Goal: Information Seeking & Learning: Find specific fact

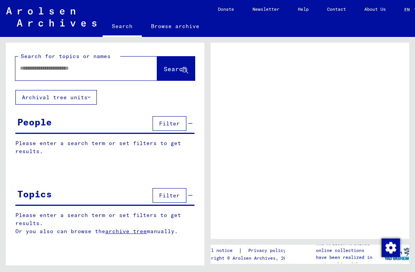
click at [42, 127] on div "People" at bounding box center [34, 122] width 35 height 14
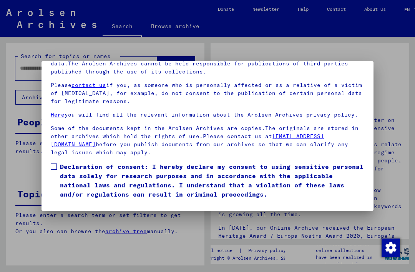
scroll to position [82, 0]
click at [56, 164] on span at bounding box center [54, 167] width 6 height 6
click at [71, 203] on button "I agree" at bounding box center [69, 210] width 37 height 15
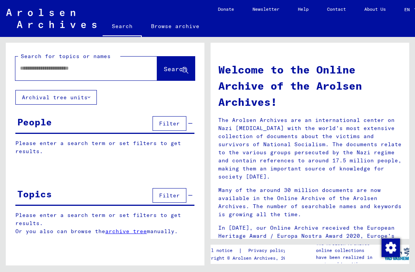
click at [53, 68] on input "text" at bounding box center [77, 68] width 114 height 8
click at [178, 64] on button "Search" at bounding box center [176, 69] width 38 height 24
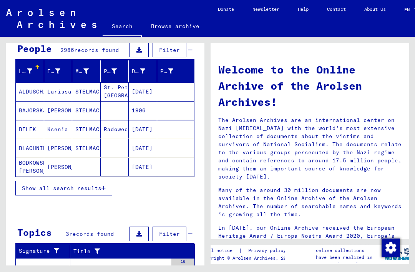
scroll to position [63, 0]
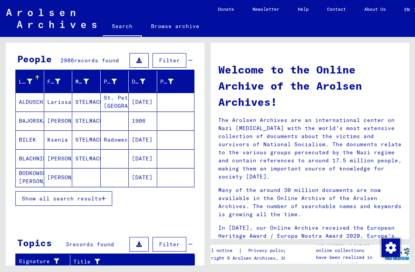
click at [99, 200] on span "Show all search results" at bounding box center [62, 198] width 80 height 7
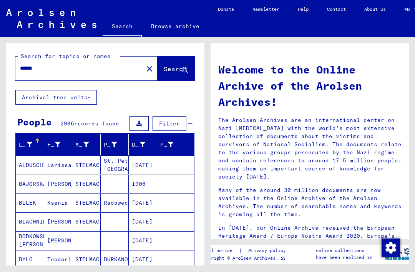
scroll to position [0, 0]
click at [22, 69] on input "******" at bounding box center [77, 68] width 114 height 8
type input "********"
click at [169, 72] on span "Search" at bounding box center [175, 69] width 23 height 8
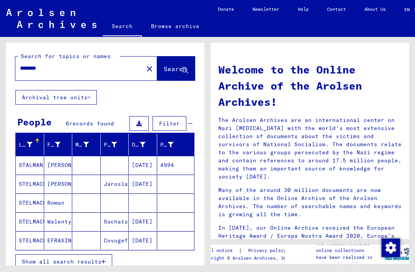
click at [95, 264] on span "Show all search results" at bounding box center [62, 261] width 80 height 7
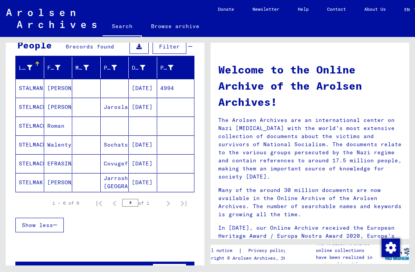
scroll to position [77, 0]
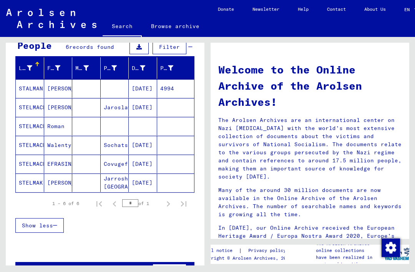
click at [135, 205] on input "*" at bounding box center [130, 203] width 16 height 8
type input "*"
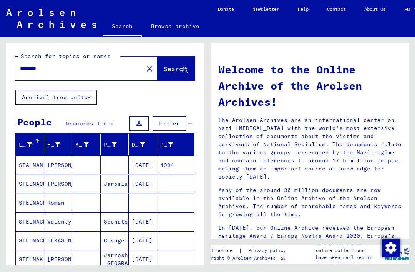
scroll to position [0, 0]
click at [174, 123] on span "Filter" at bounding box center [169, 123] width 21 height 7
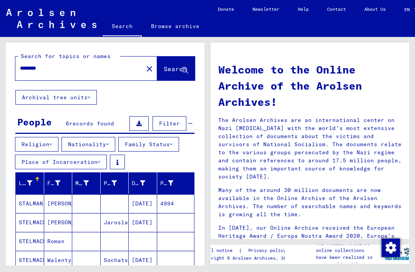
click at [86, 149] on button "Nationality" at bounding box center [89, 144] width 54 height 15
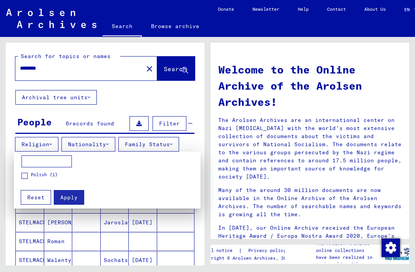
click at [29, 162] on input at bounding box center [47, 161] width 50 height 12
type input "*****"
click at [69, 199] on span "Apply" at bounding box center [68, 197] width 17 height 7
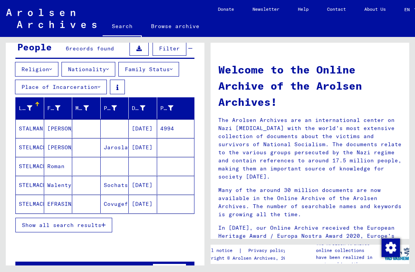
scroll to position [75, 0]
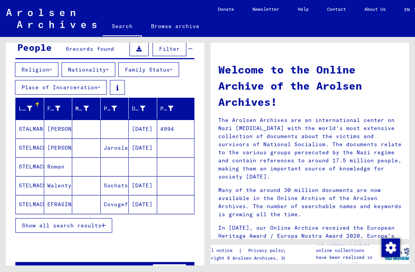
click at [107, 224] on button "Show all search results" at bounding box center [63, 225] width 97 height 15
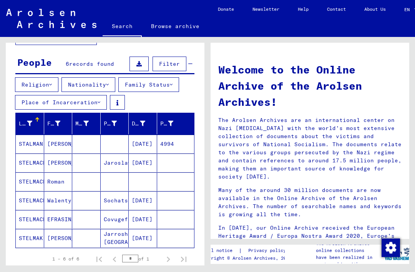
scroll to position [55, 0]
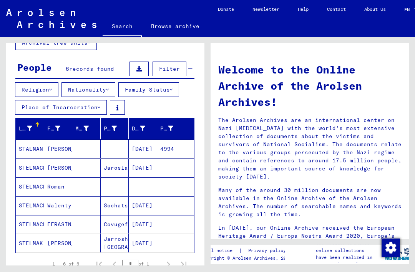
click at [77, 95] on button "Nationality" at bounding box center [89, 89] width 54 height 15
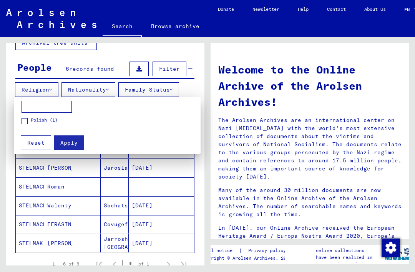
click at [32, 108] on input at bounding box center [47, 107] width 50 height 12
type input "*****"
click at [69, 147] on button "Apply" at bounding box center [69, 142] width 30 height 15
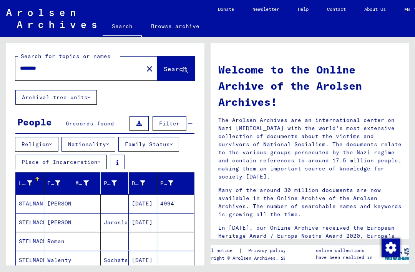
scroll to position [0, 0]
click at [145, 71] on mat-icon "close" at bounding box center [149, 68] width 9 height 9
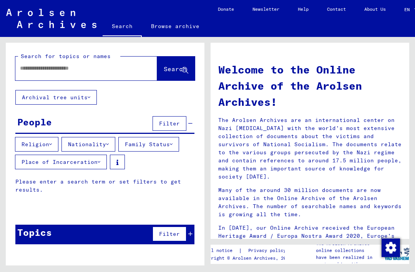
click at [58, 71] on input "text" at bounding box center [77, 68] width 114 height 8
type input "******"
click at [164, 70] on span "Search" at bounding box center [175, 69] width 23 height 8
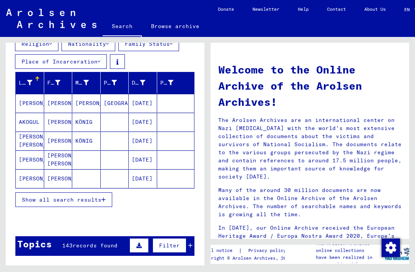
scroll to position [107, 0]
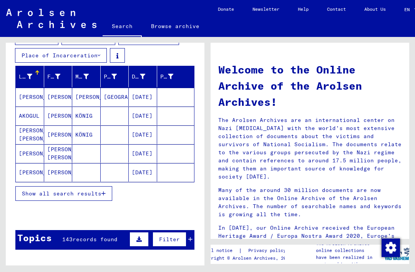
click at [106, 194] on icon "button" at bounding box center [104, 193] width 4 height 5
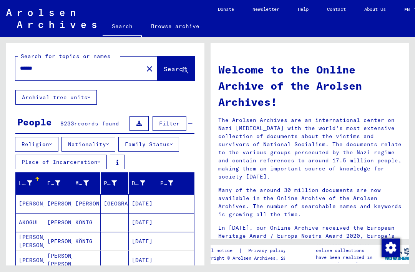
scroll to position [0, 0]
click at [78, 144] on button "Nationality" at bounding box center [89, 144] width 54 height 15
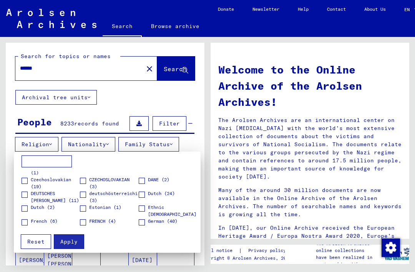
scroll to position [24, 0]
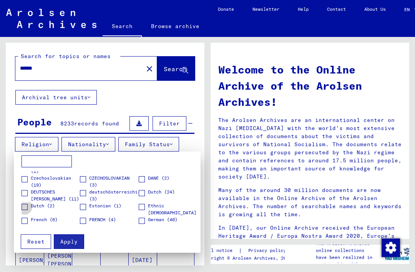
click at [23, 207] on span at bounding box center [25, 207] width 6 height 6
click at [64, 242] on span "Apply" at bounding box center [68, 241] width 17 height 7
